Goal: Information Seeking & Learning: Learn about a topic

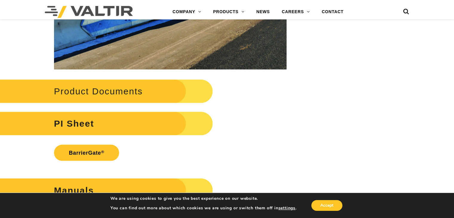
scroll to position [1165, 0]
click at [79, 152] on link "BarrierGate ®" at bounding box center [86, 153] width 65 height 16
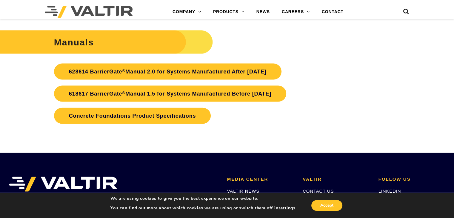
scroll to position [1315, 0]
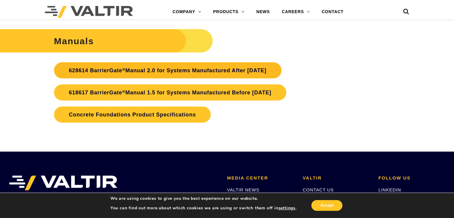
click at [129, 69] on link "628614 BarrierGate ® Manual 2.0 for Systems Manufactured After [DATE]" at bounding box center [168, 70] width 228 height 16
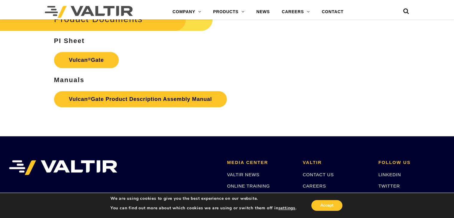
scroll to position [747, 0]
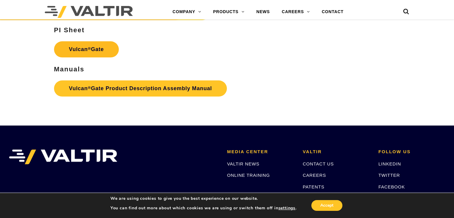
click at [73, 48] on strong "Vulcan ® Gate" at bounding box center [86, 49] width 35 height 6
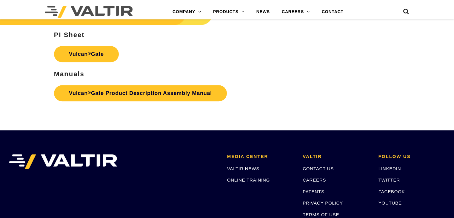
scroll to position [747, 0]
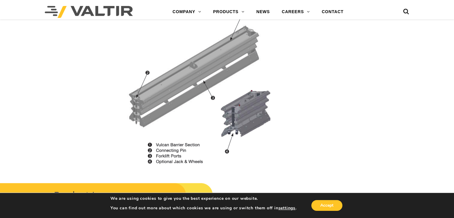
scroll to position [508, 0]
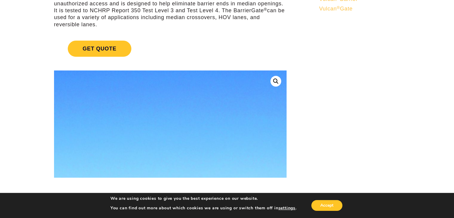
scroll to position [90, 0]
